Goal: Check status

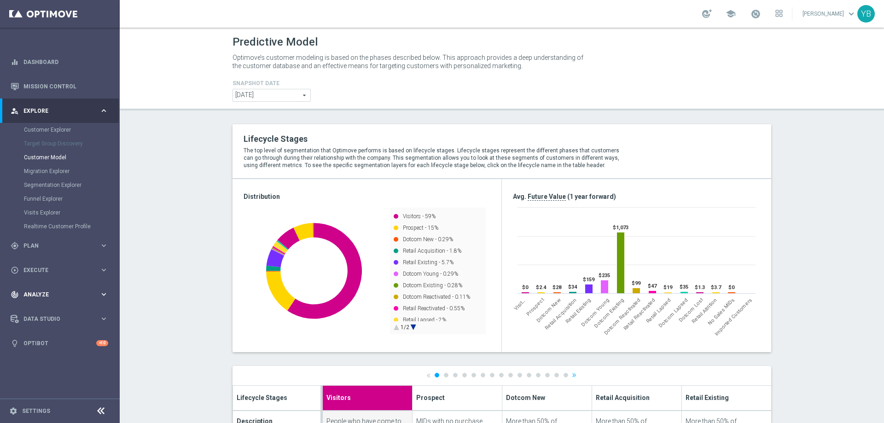
click at [99, 295] on span "Analyze" at bounding box center [61, 295] width 76 height 6
click at [102, 273] on icon "keyboard_arrow_right" at bounding box center [103, 272] width 9 height 9
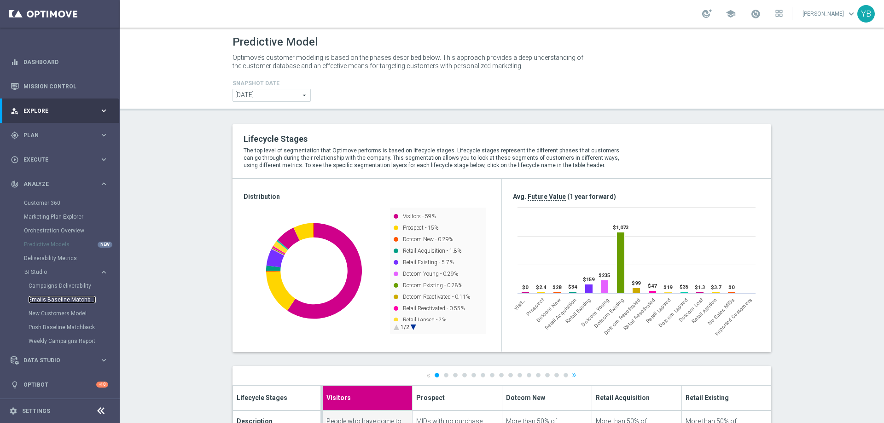
click at [58, 298] on link "Emails Baseline Matchback" at bounding box center [62, 299] width 67 height 7
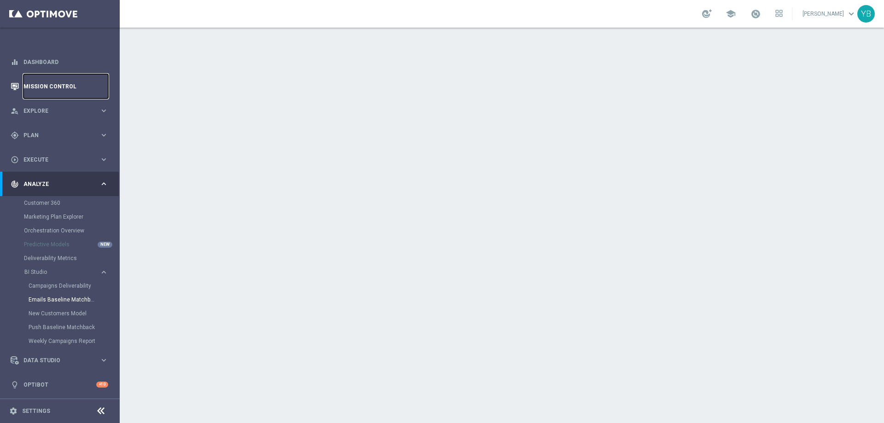
click at [61, 86] on link "Mission Control" at bounding box center [65, 86] width 85 height 24
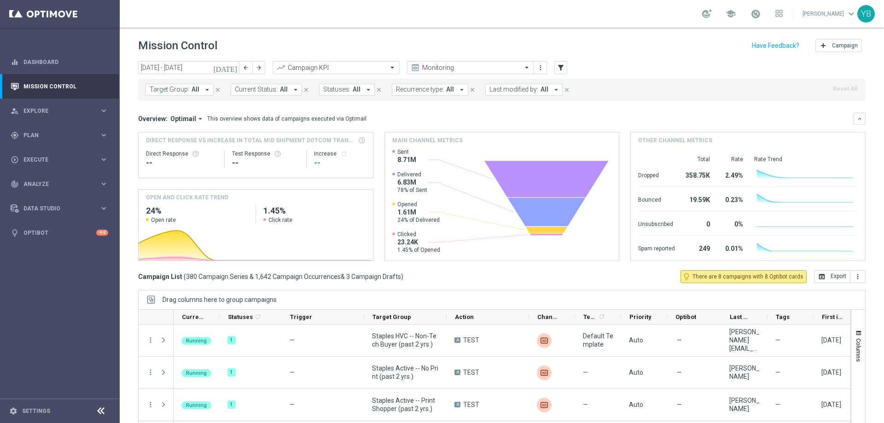
click at [231, 68] on icon "today" at bounding box center [225, 68] width 25 height 8
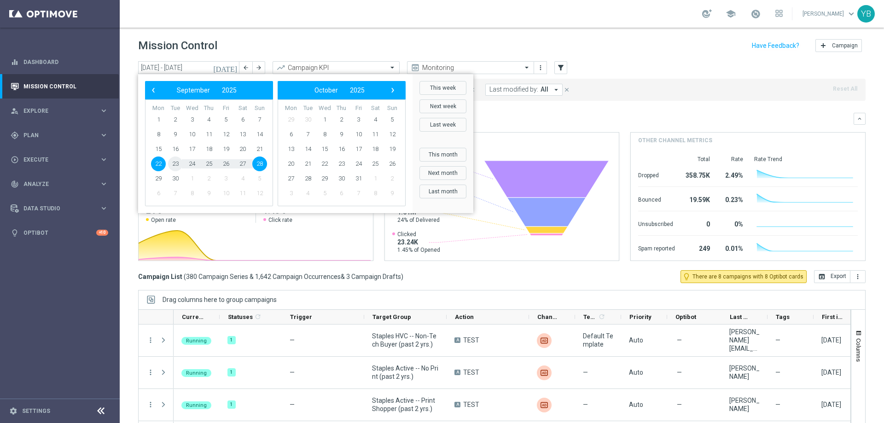
click at [172, 161] on span "23" at bounding box center [175, 163] width 15 height 15
type input "23 Sep 2025 - 23 Sep 2025"
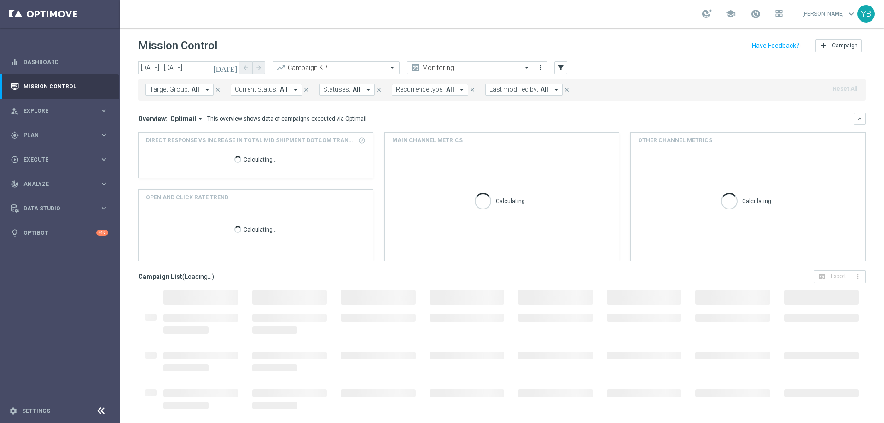
click at [200, 117] on icon "arrow_drop_down" at bounding box center [200, 119] width 8 height 8
click at [170, 131] on div "Analysis" at bounding box center [167, 133] width 22 height 8
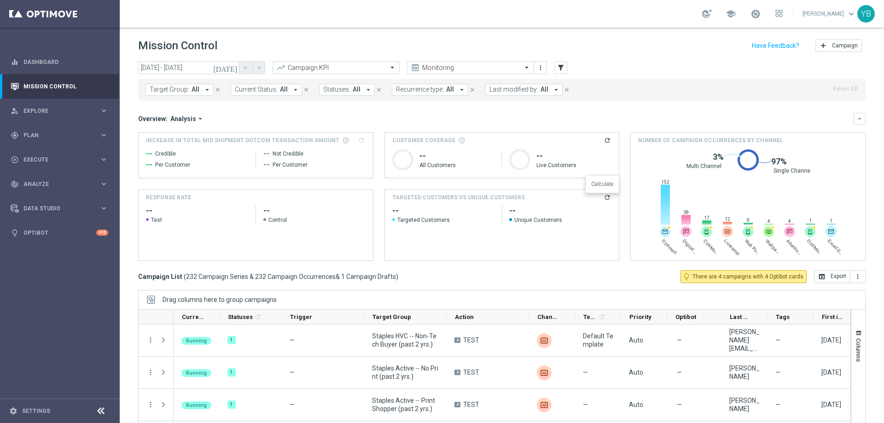
click at [603, 197] on icon "refresh" at bounding box center [606, 197] width 7 height 7
